Goal: Transaction & Acquisition: Book appointment/travel/reservation

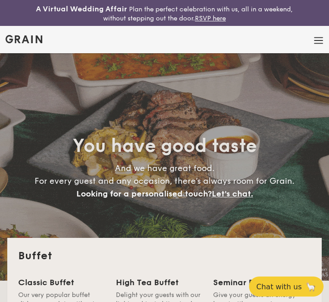
select select
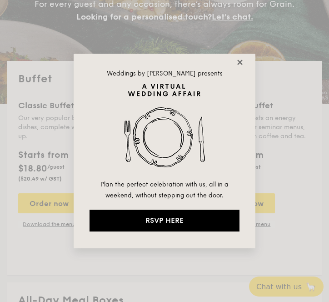
click at [242, 62] on icon at bounding box center [240, 62] width 8 height 8
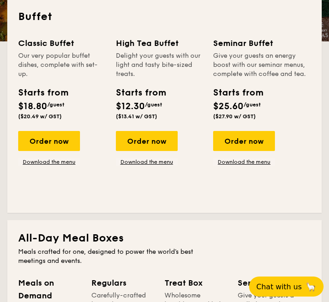
scroll to position [241, 0]
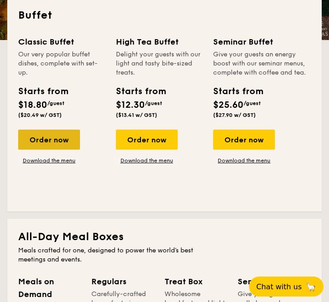
click at [63, 134] on div "Order now" at bounding box center [49, 140] width 62 height 20
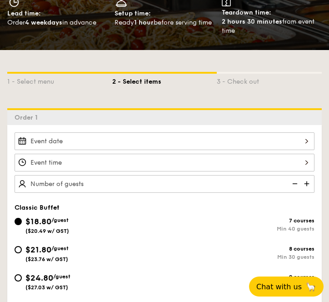
scroll to position [182, 0]
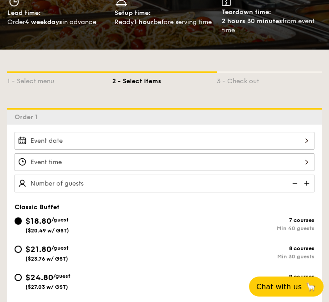
click at [114, 145] on div at bounding box center [165, 141] width 300 height 18
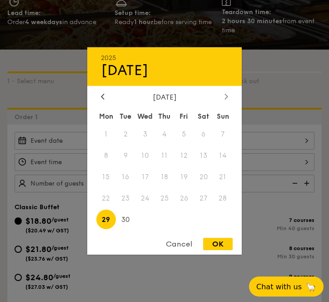
click at [224, 100] on div at bounding box center [227, 97] width 8 height 9
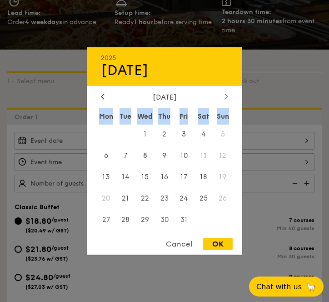
click at [224, 100] on div at bounding box center [227, 97] width 8 height 9
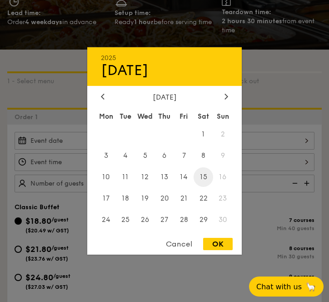
click at [205, 177] on span "15" at bounding box center [204, 177] width 20 height 20
click at [222, 243] on div "OK" at bounding box center [218, 244] width 30 height 12
type input "[DATE]"
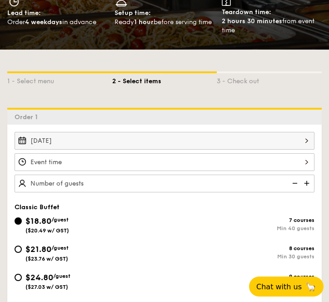
click at [162, 159] on div at bounding box center [165, 162] width 300 height 18
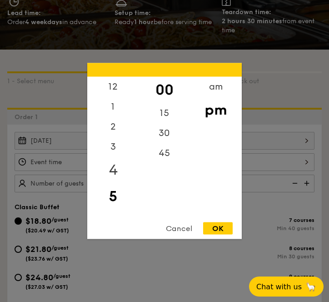
click at [130, 161] on div "4" at bounding box center [112, 170] width 51 height 26
click at [113, 204] on div "11" at bounding box center [112, 206] width 51 height 20
click at [114, 206] on div "11" at bounding box center [112, 206] width 51 height 20
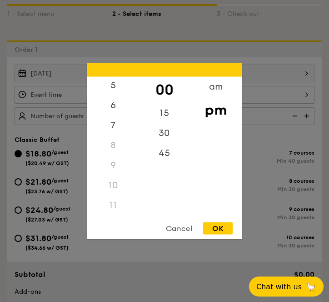
scroll to position [0, 0]
click at [221, 86] on div "am" at bounding box center [215, 90] width 51 height 26
click at [113, 208] on div "11" at bounding box center [112, 209] width 51 height 26
click at [164, 139] on div "30" at bounding box center [164, 136] width 51 height 26
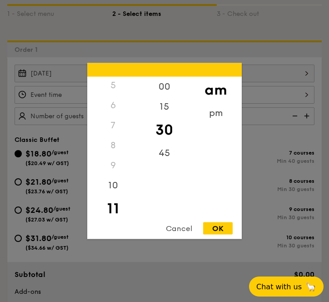
click at [223, 230] on div "OK" at bounding box center [218, 229] width 30 height 12
type input "11:30AM"
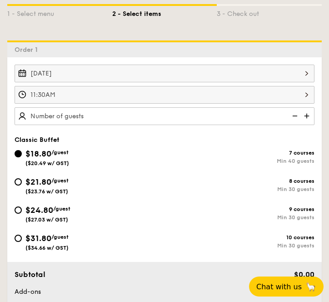
scroll to position [285, 0]
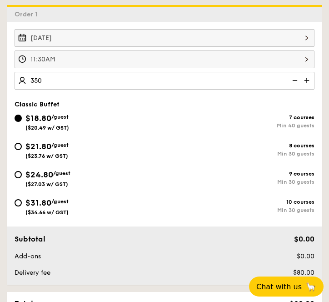
type input "350 guests"
click at [111, 151] on div "$21.80 /guest ($23.76 w/ GST)" at bounding box center [90, 149] width 150 height 19
click at [22, 150] on input "$21.80 /guest ($23.76 w/ GST) 8 courses Min 30 guests" at bounding box center [18, 146] width 7 height 7
radio input "true"
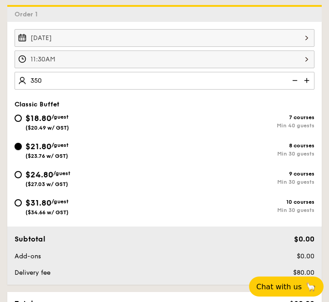
radio input "true"
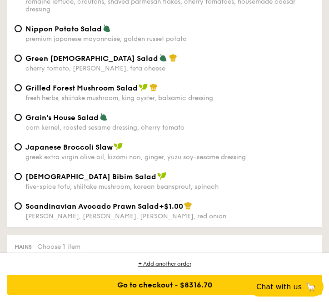
scroll to position [734, 0]
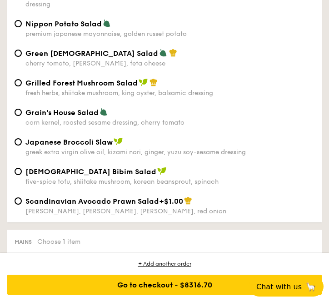
click at [119, 186] on div "five-spice tofu, shiitake mushroom, korean beansprout, spinach" at bounding box center [169, 182] width 289 height 8
click at [22, 175] on input "Korean Bibim Salad five-spice tofu, shiitake mushroom, korean beansprout, spina…" at bounding box center [18, 171] width 7 height 7
radio input "true"
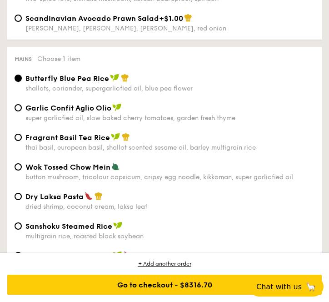
scroll to position [926, 0]
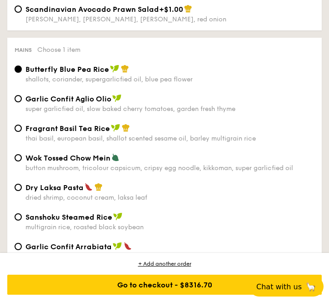
click at [74, 109] on div "Garlic Confit Aglio Olio super garlicfied oil, slow baked cherry tomatoes, gard…" at bounding box center [169, 103] width 289 height 19
click at [22, 102] on input "Garlic Confit Aglio Olio super garlicfied oil, slow baked cherry tomatoes, gard…" at bounding box center [18, 98] width 7 height 7
radio input "true"
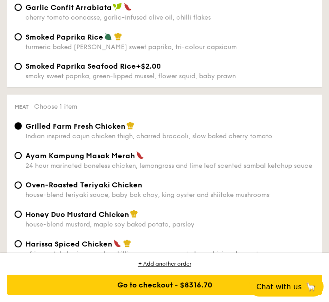
scroll to position [1200, 0]
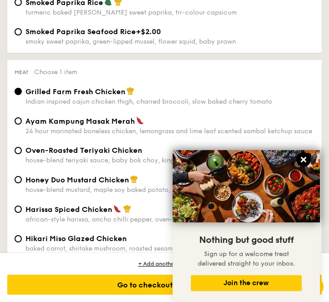
click at [305, 161] on icon at bounding box center [303, 159] width 5 height 5
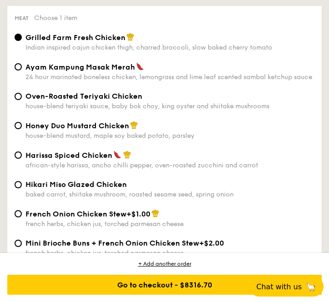
scroll to position [1258, 0]
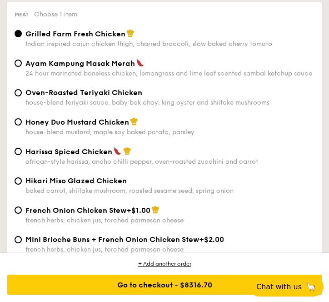
click at [160, 77] on div "24 hour marinated boneless chicken, lemongrass and lime leaf scented sambal ket…" at bounding box center [169, 74] width 289 height 8
click at [22, 67] on input "Ayam Kampung Masak Merah 24 hour marinated boneless chicken, lemongrass and lim…" at bounding box center [18, 63] width 7 height 7
radio input "true"
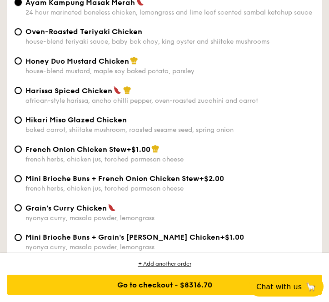
scroll to position [1343, 0]
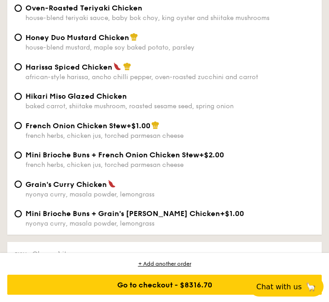
click at [149, 81] on div "Harissa Spiced Chicken african-style harissa, ancho chilli pepper, oven-roasted…" at bounding box center [169, 71] width 289 height 19
click at [22, 71] on input "Harissa Spiced Chicken african-style harissa, ancho chilli pepper, oven-roasted…" at bounding box center [18, 66] width 7 height 7
radio input "true"
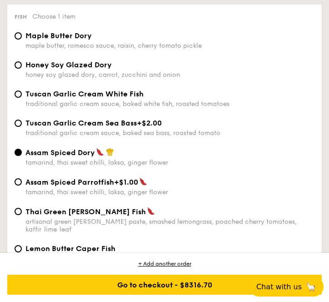
scroll to position [1568, 0]
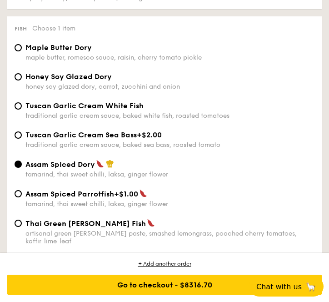
click at [197, 120] on div "traditional garlic cream sauce, baked white fish, roasted tomatoes" at bounding box center [169, 116] width 289 height 8
click at [22, 110] on input "Tuscan Garlic Cream White Fish traditional garlic cream sauce, baked white fish…" at bounding box center [18, 105] width 7 height 7
radio input "true"
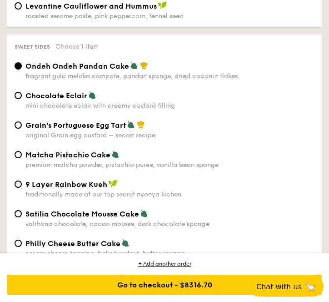
scroll to position [2191, 0]
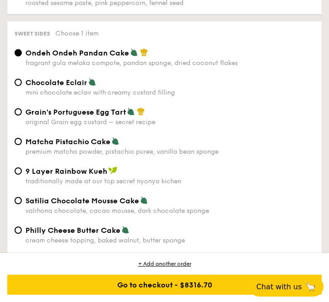
click at [228, 96] on div "mini chocolate eclair with creamy custard filling" at bounding box center [169, 93] width 289 height 8
click at [22, 86] on input "Chocolate Eclair mini chocolate eclair with creamy custard filling" at bounding box center [18, 82] width 7 height 7
radio input "true"
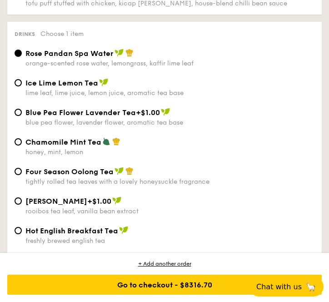
scroll to position [2730, 0]
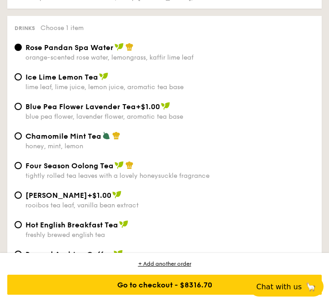
click at [147, 81] on div "Ice Lime Lemon Tea" at bounding box center [169, 76] width 289 height 9
click at [22, 81] on input "Ice Lime Lemon Tea lime leaf, lime juice, lemon juice, aromatic tea base" at bounding box center [18, 76] width 7 height 7
radio input "true"
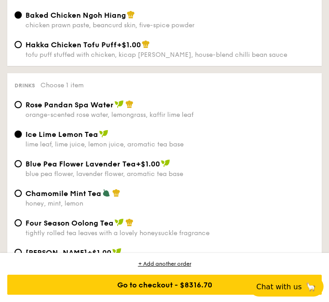
scroll to position [2692, 0]
